Goal: Task Accomplishment & Management: Manage account settings

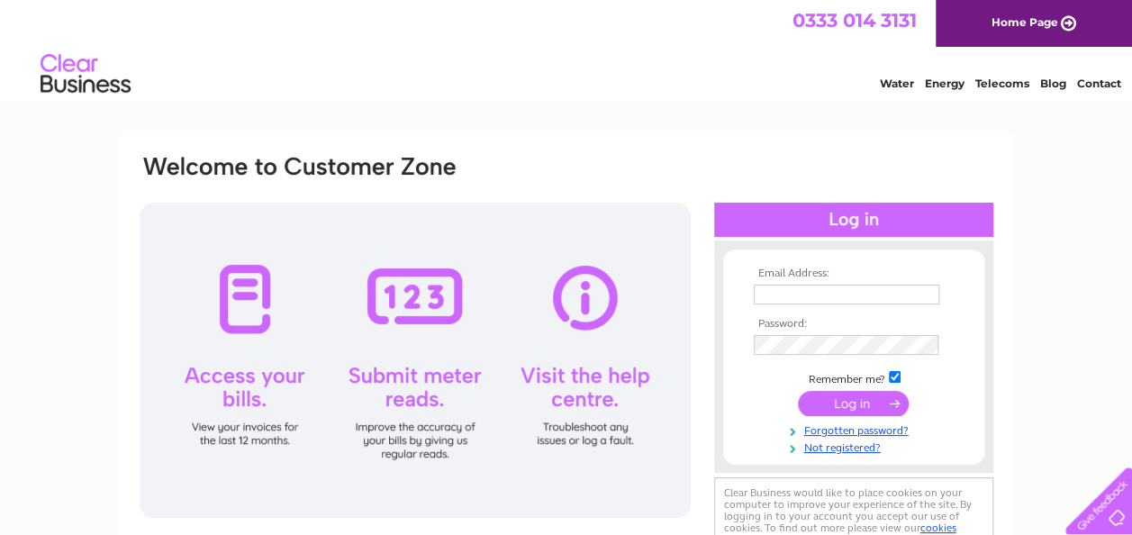
type input "[EMAIL_ADDRESS][DOMAIN_NAME]"
click at [837, 408] on input "submit" at bounding box center [853, 403] width 111 height 25
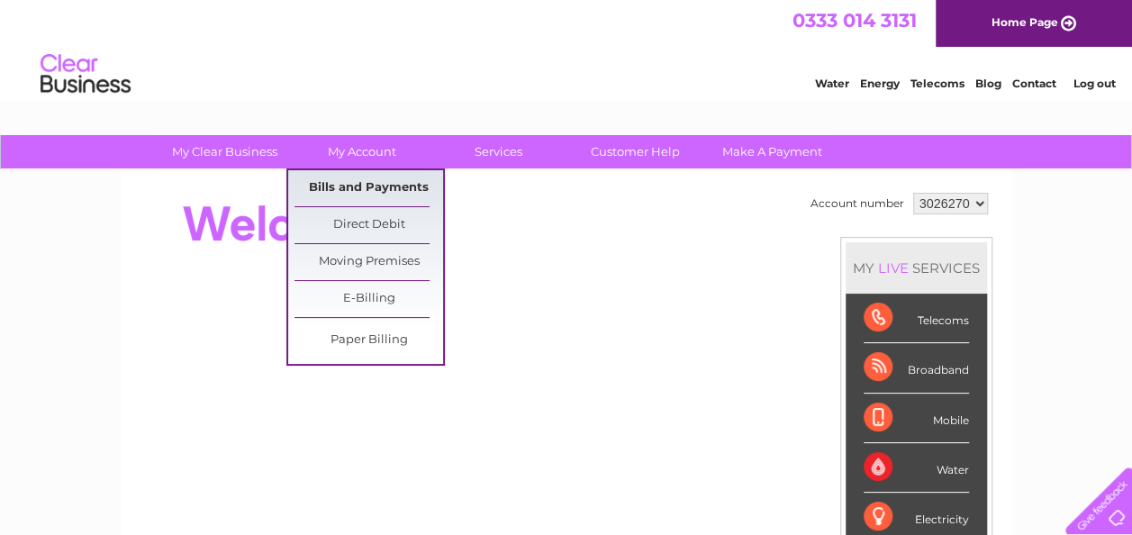
click at [369, 178] on link "Bills and Payments" at bounding box center [368, 188] width 149 height 36
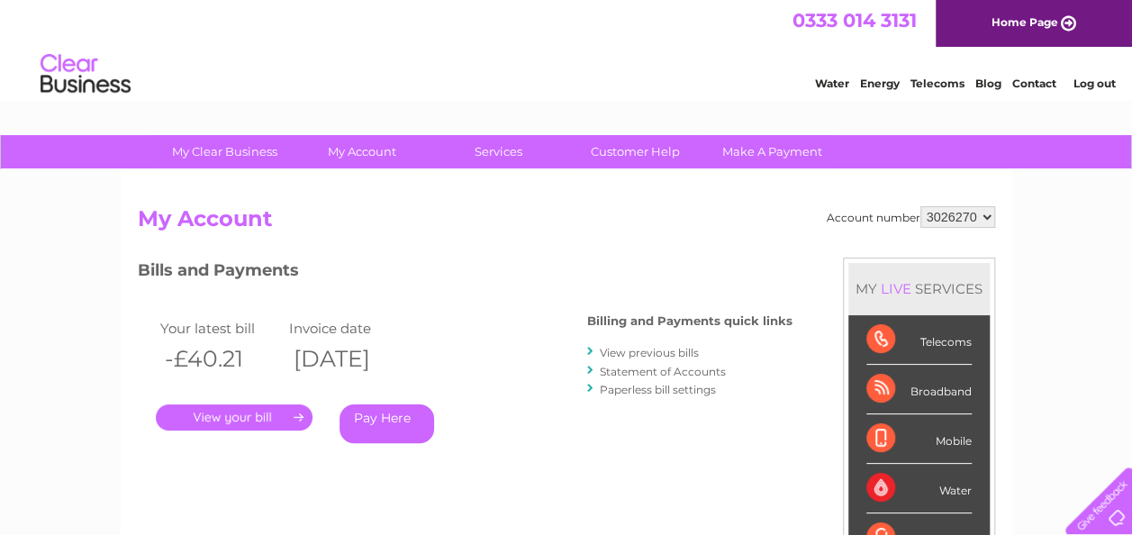
click at [222, 416] on link "." at bounding box center [234, 417] width 157 height 26
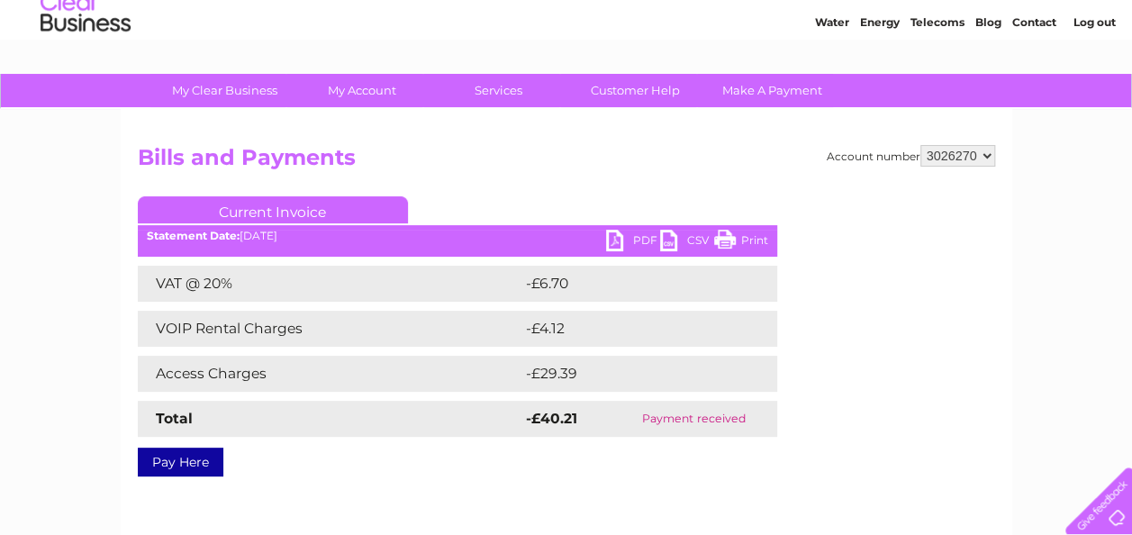
scroll to position [90, 0]
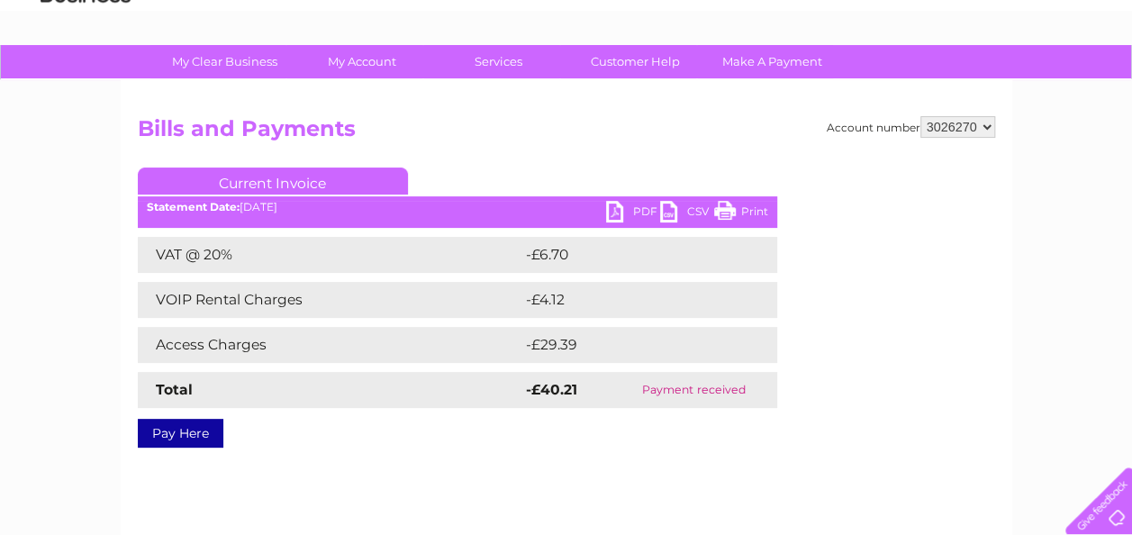
click at [636, 207] on link "PDF" at bounding box center [633, 214] width 54 height 26
